Goal: Task Accomplishment & Management: Use online tool/utility

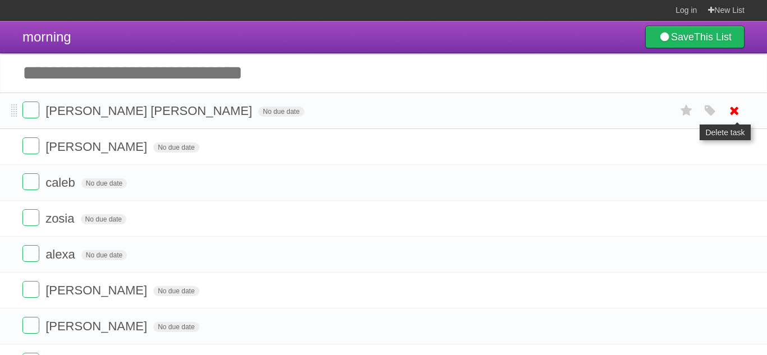
click at [733, 108] on icon at bounding box center [735, 111] width 16 height 19
click at [708, 113] on icon "button" at bounding box center [711, 111] width 16 height 15
click at [584, 113] on label "White" at bounding box center [586, 110] width 12 height 12
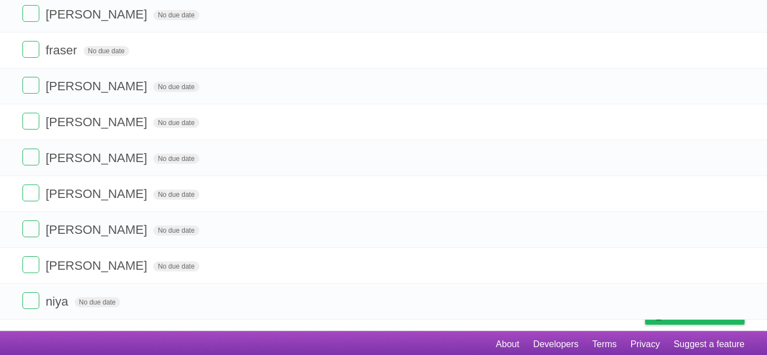
scroll to position [763, 0]
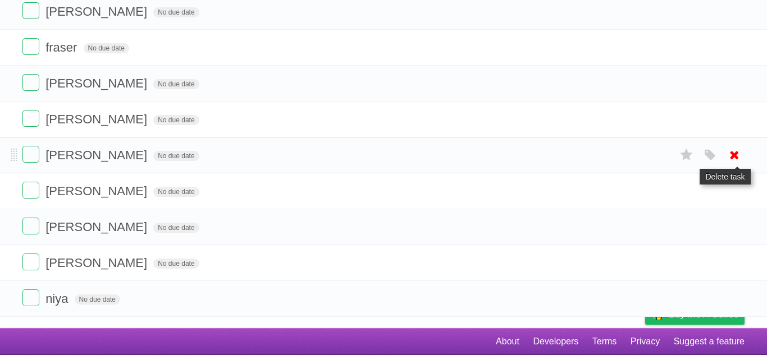
click at [738, 151] on icon at bounding box center [735, 155] width 16 height 19
click at [712, 151] on icon "button" at bounding box center [711, 155] width 16 height 15
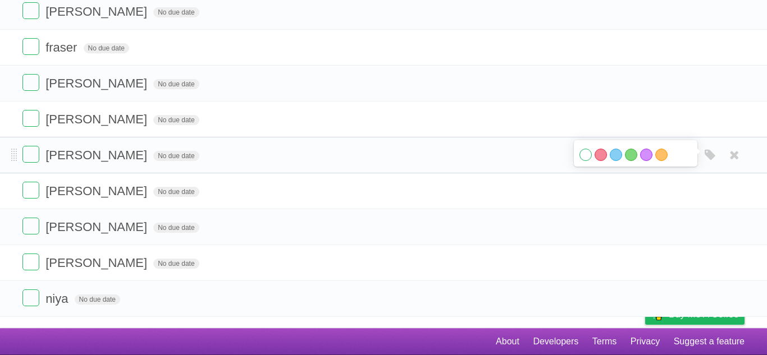
click at [579, 153] on div "White Red Blue Green Purple Orange" at bounding box center [636, 153] width 124 height 26
click at [580, 153] on label "White" at bounding box center [586, 155] width 12 height 12
click at [27, 149] on label at bounding box center [30, 154] width 17 height 17
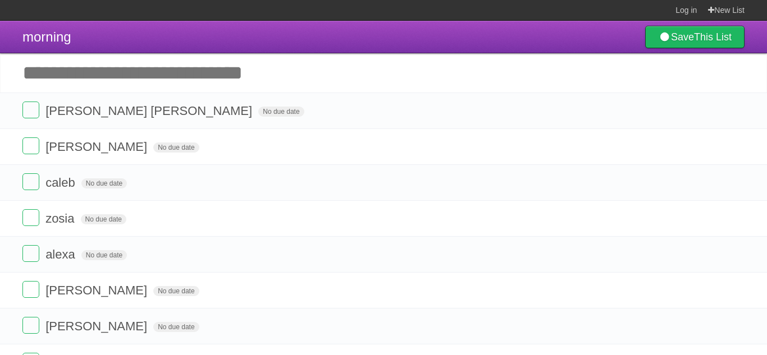
click at [165, 67] on input "Add another task" at bounding box center [383, 72] width 767 height 39
click at [145, 63] on input "Add another task" at bounding box center [383, 72] width 767 height 39
click input "*********" at bounding box center [0, 0] width 0 height 0
type input "*"
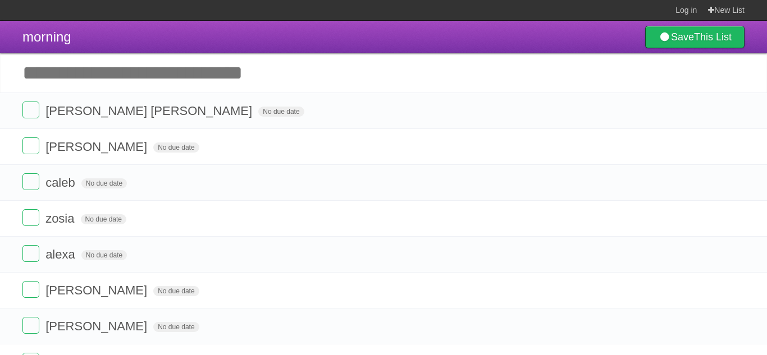
click at [320, 81] on input "Add another task" at bounding box center [383, 72] width 767 height 39
